Goal: Task Accomplishment & Management: Complete application form

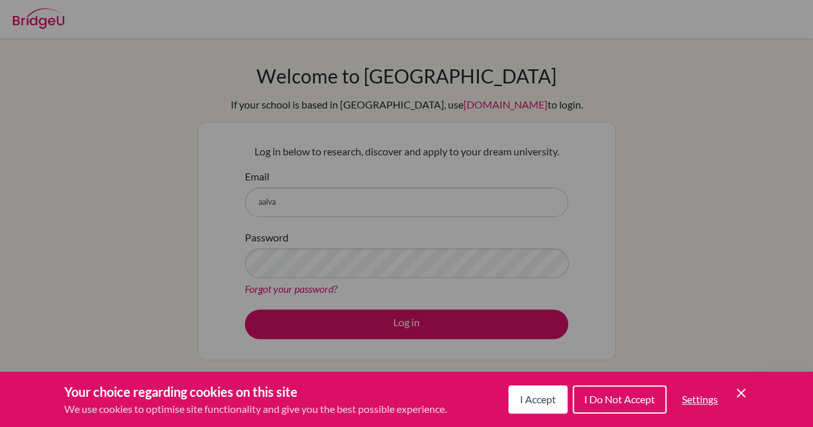
click at [314, 224] on div "Cookie Preferences" at bounding box center [406, 213] width 813 height 427
type input "[EMAIL_ADDRESS][DOMAIN_NAME]"
click at [361, 200] on div "Cookie Preferences" at bounding box center [406, 213] width 813 height 427
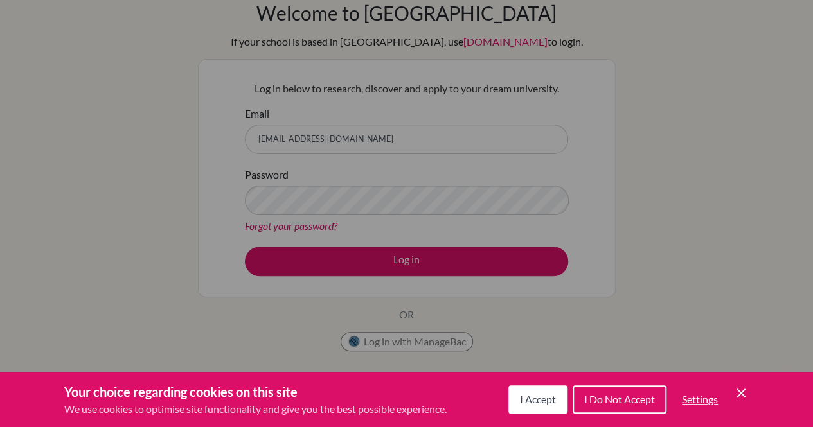
scroll to position [64, 0]
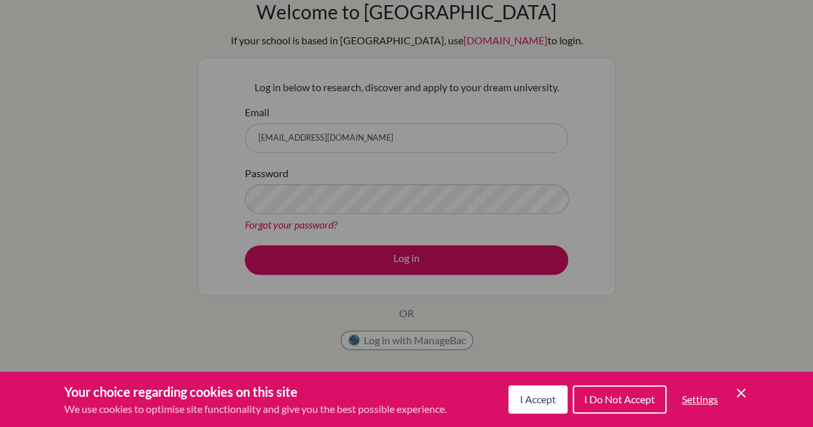
click at [541, 397] on span "I Accept" at bounding box center [538, 399] width 36 height 12
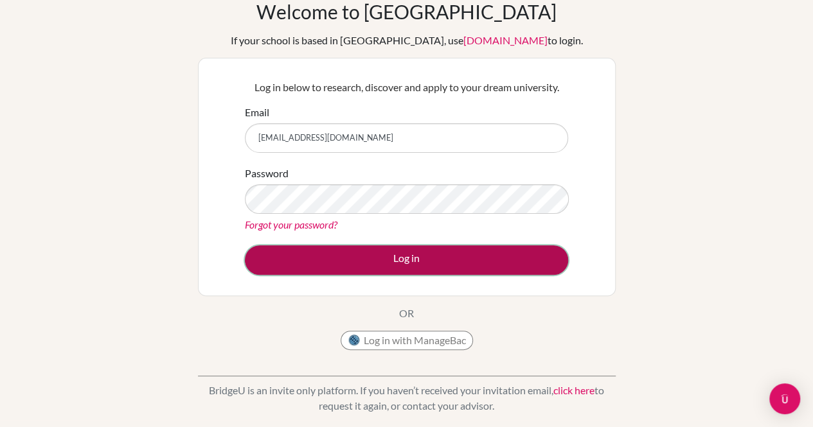
click at [373, 255] on button "Log in" at bounding box center [406, 261] width 323 height 30
